Goal: Information Seeking & Learning: Learn about a topic

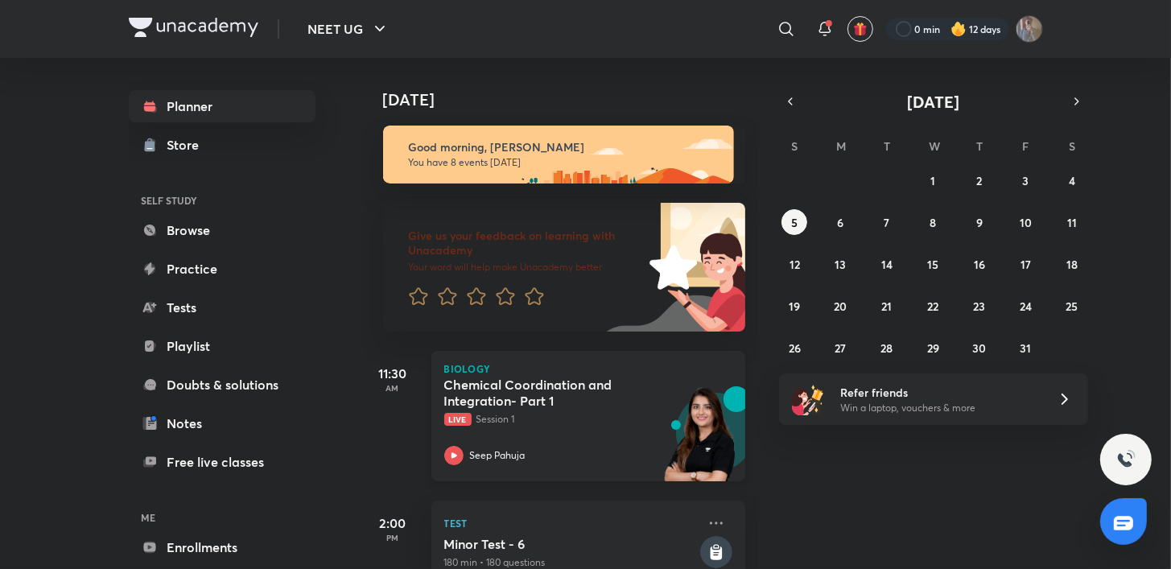
click at [448, 456] on icon at bounding box center [453, 455] width 19 height 19
